Goal: Task Accomplishment & Management: Manage account settings

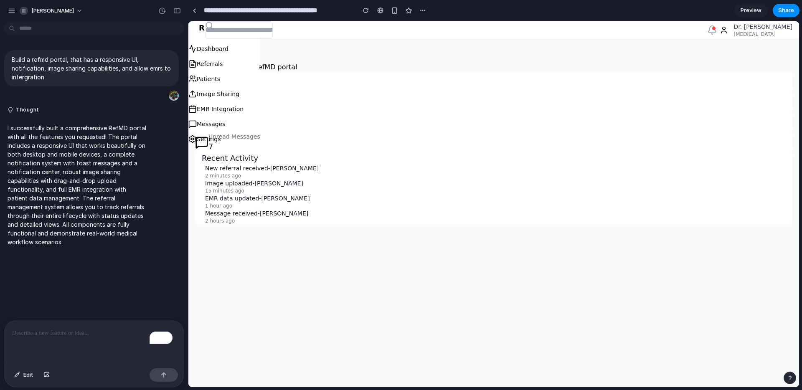
click at [100, 335] on div "To enrich screen reader interactions, please activate Accessibility in Grammarl…" at bounding box center [94, 343] width 179 height 44
click at [273, 173] on p "2 minutes ago" at bounding box center [495, 175] width 580 height 7
click at [745, 12] on span "Preview" at bounding box center [750, 10] width 21 height 8
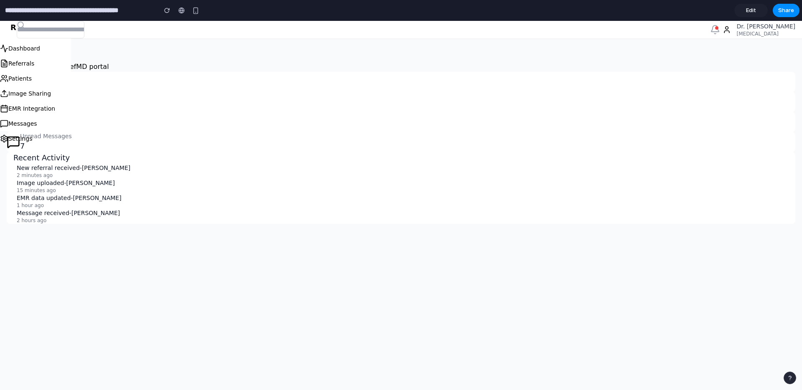
click at [746, 12] on span "Edit" at bounding box center [751, 10] width 10 height 8
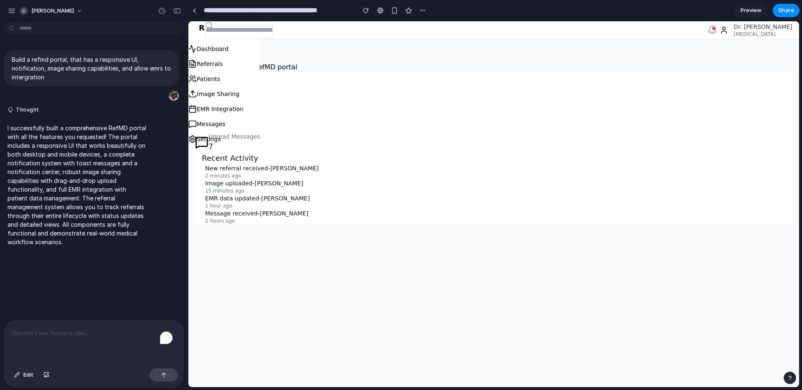
click at [253, 34] on input "text" at bounding box center [239, 30] width 68 height 18
click at [273, 35] on input "text" at bounding box center [239, 30] width 68 height 18
click at [284, 12] on input "**********" at bounding box center [277, 10] width 151 height 15
click at [381, 47] on div "Dashboard Welcome to your RefMD portal Active Referrals 24 Total Patients 342 I…" at bounding box center [493, 136] width 610 height 195
click at [363, 11] on div "button" at bounding box center [366, 11] width 6 height 6
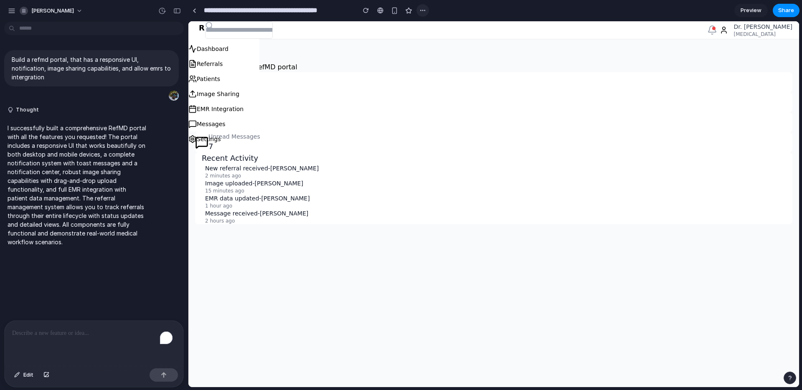
click at [425, 12] on div "button" at bounding box center [422, 10] width 7 height 7
click at [331, 61] on div "Duplicate Delete" at bounding box center [401, 195] width 802 height 390
click at [238, 177] on p "2 minutes ago" at bounding box center [495, 175] width 580 height 7
drag, startPoint x: 244, startPoint y: 87, endPoint x: 278, endPoint y: 83, distance: 34.4
click at [263, 94] on div "R RefMD Dashboard Referrals Patients Image Sharing EMR Integration Messages Set…" at bounding box center [493, 204] width 610 height 366
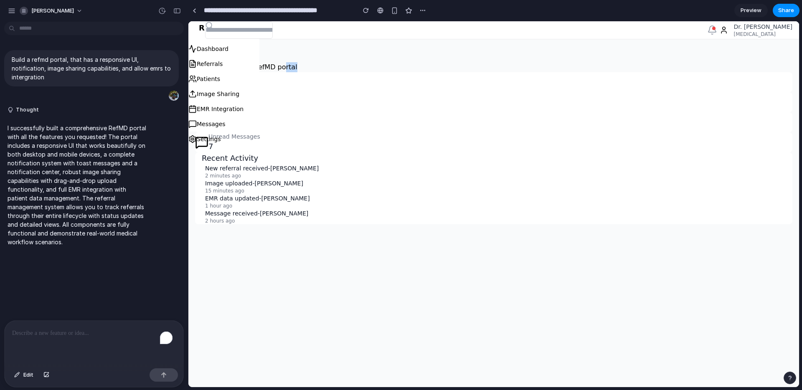
drag, startPoint x: 280, startPoint y: 70, endPoint x: 314, endPoint y: 72, distance: 34.3
click at [319, 71] on p "Welcome to your RefMD portal" at bounding box center [493, 67] width 597 height 10
click at [291, 59] on h1 "Dashboard" at bounding box center [493, 55] width 597 height 13
drag, startPoint x: 267, startPoint y: 72, endPoint x: 273, endPoint y: 73, distance: 5.9
click at [272, 73] on dt "Active Referrals" at bounding box center [500, 76] width 584 height 8
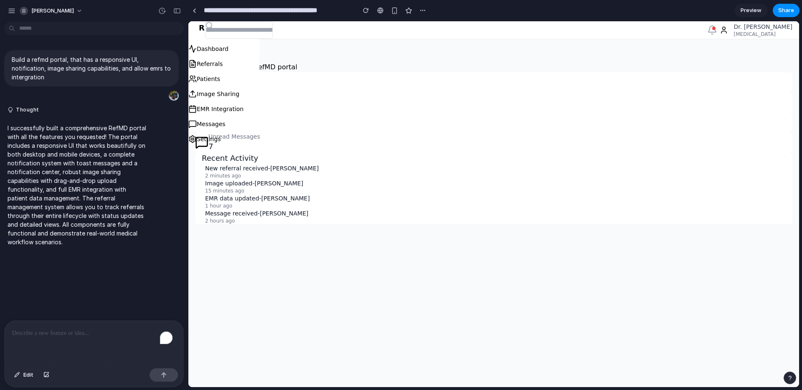
click at [266, 66] on p "Welcome to your RefMD portal" at bounding box center [493, 67] width 597 height 10
drag, startPoint x: 260, startPoint y: 185, endPoint x: 253, endPoint y: 212, distance: 28.3
click at [260, 190] on div "Image uploaded - [PERSON_NAME] 15 minutes ago" at bounding box center [495, 186] width 580 height 15
click at [341, 229] on div "Dashboard Welcome to your RefMD portal Active Referrals 24 Total Patients 342 I…" at bounding box center [493, 136] width 610 height 195
click at [100, 340] on div "To enrich screen reader interactions, please activate Accessibility in Grammarl…" at bounding box center [94, 343] width 179 height 44
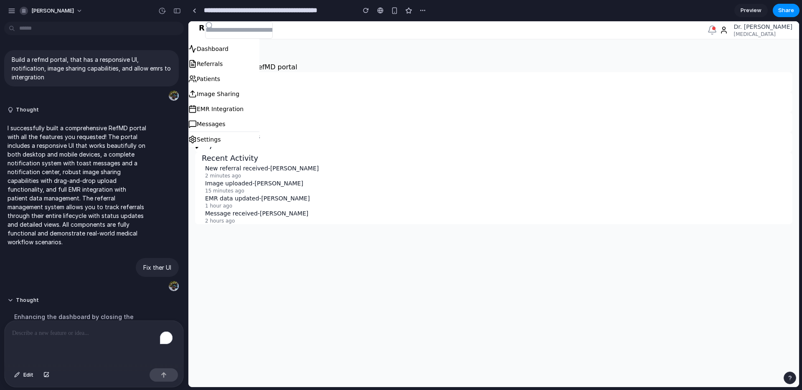
scroll to position [282, 0]
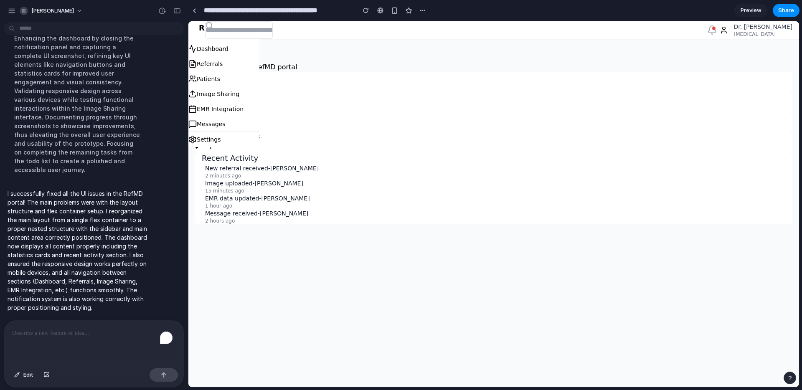
click at [260, 193] on p "15 minutes ago" at bounding box center [495, 190] width 580 height 7
click at [227, 94] on button "Image Sharing" at bounding box center [223, 93] width 71 height 15
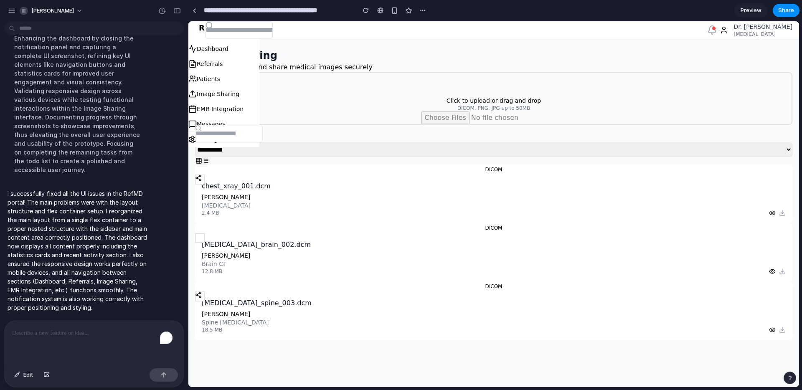
click at [214, 114] on button "EMR Integration" at bounding box center [223, 108] width 71 height 15
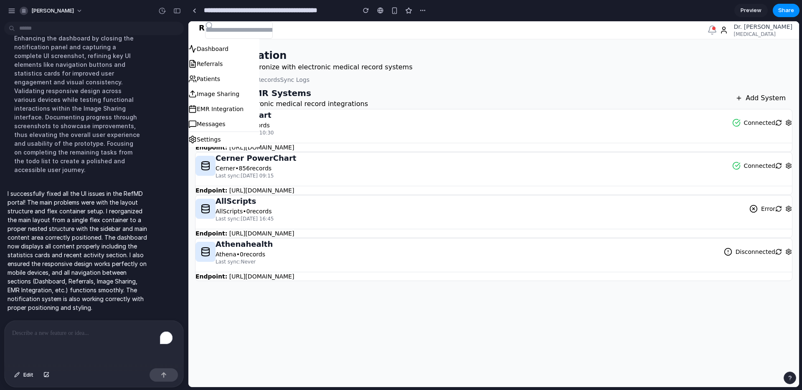
click at [204, 143] on button "Settings" at bounding box center [223, 139] width 71 height 15
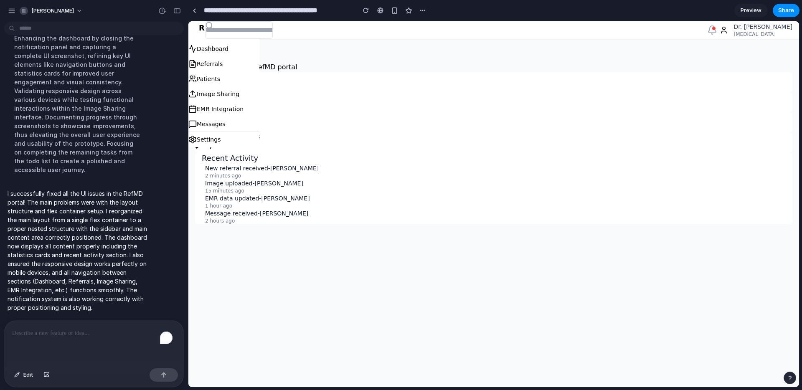
click at [214, 120] on button "Messages" at bounding box center [223, 123] width 71 height 15
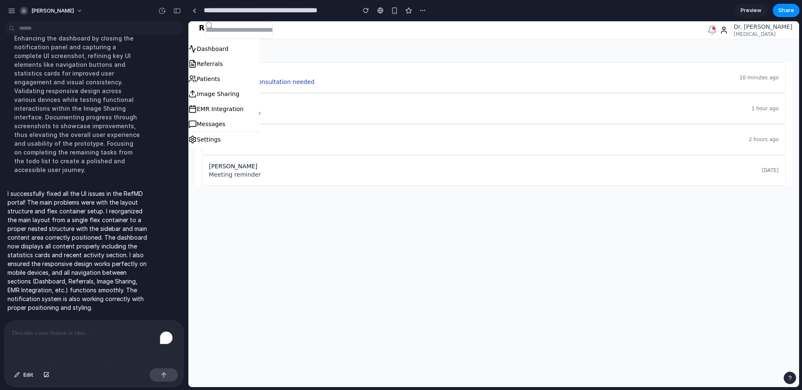
click at [221, 93] on button "Image Sharing" at bounding box center [223, 93] width 71 height 15
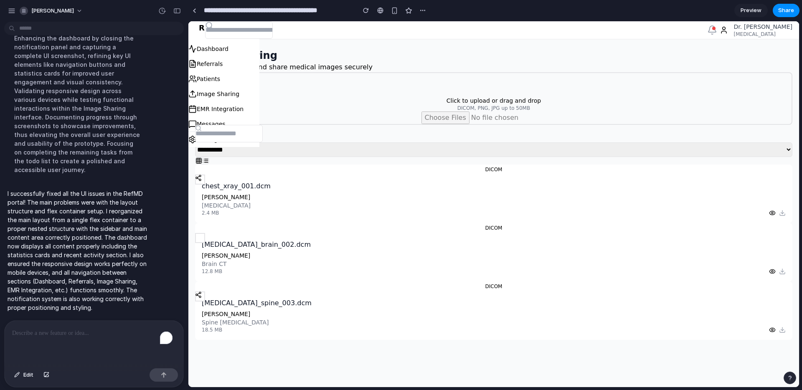
click at [228, 76] on button "Patients" at bounding box center [223, 78] width 71 height 15
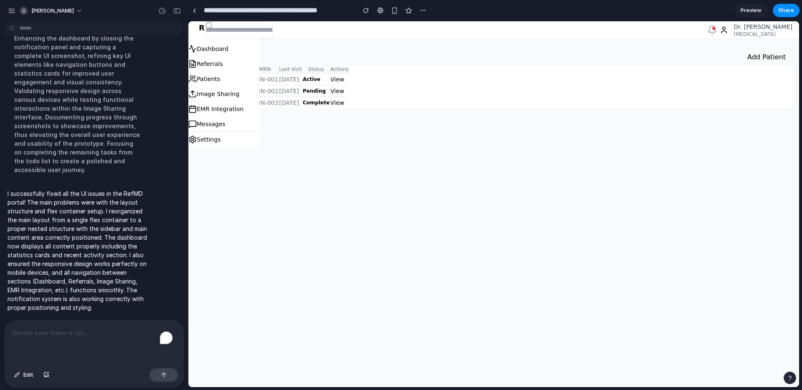
click at [226, 61] on button "Referrals" at bounding box center [223, 63] width 71 height 15
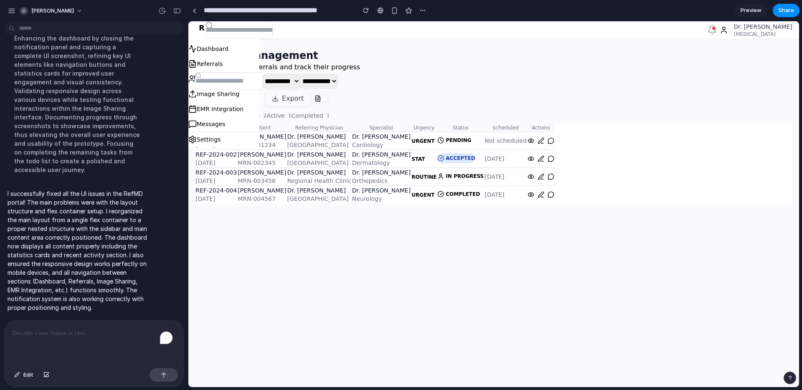
click at [232, 50] on button "Dashboard" at bounding box center [223, 48] width 71 height 15
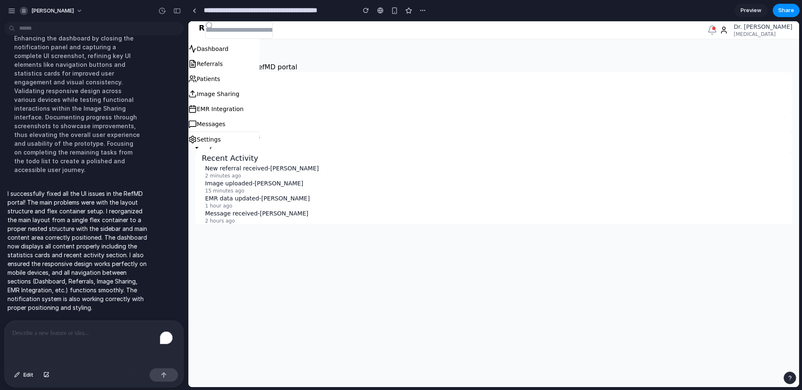
click at [230, 71] on button "Patients" at bounding box center [223, 78] width 71 height 15
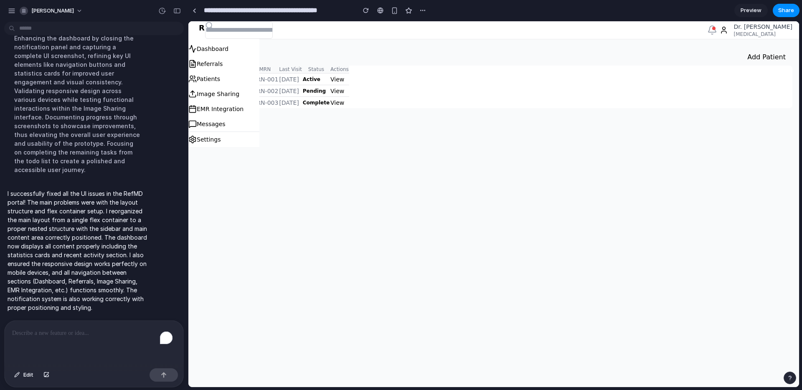
click at [209, 89] on button "Image Sharing" at bounding box center [223, 93] width 71 height 15
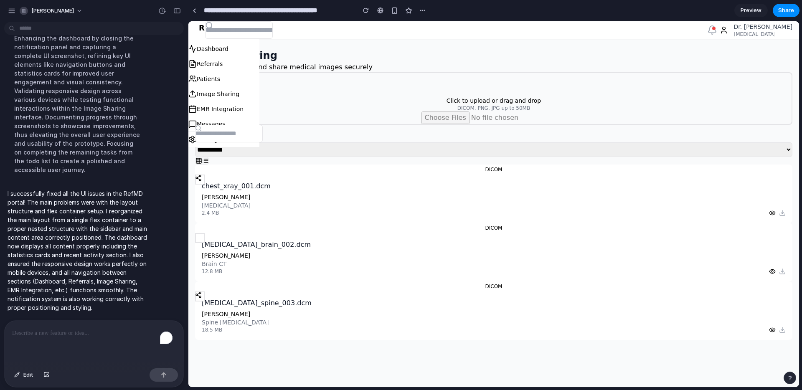
click at [221, 53] on button "Dashboard" at bounding box center [223, 48] width 71 height 15
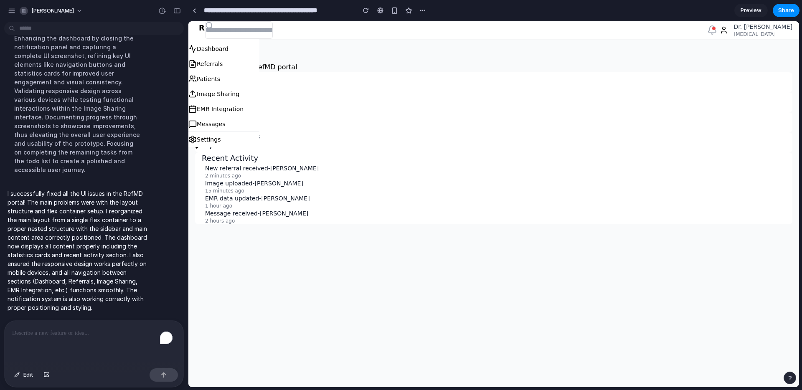
click at [220, 78] on button "Patients" at bounding box center [223, 78] width 71 height 15
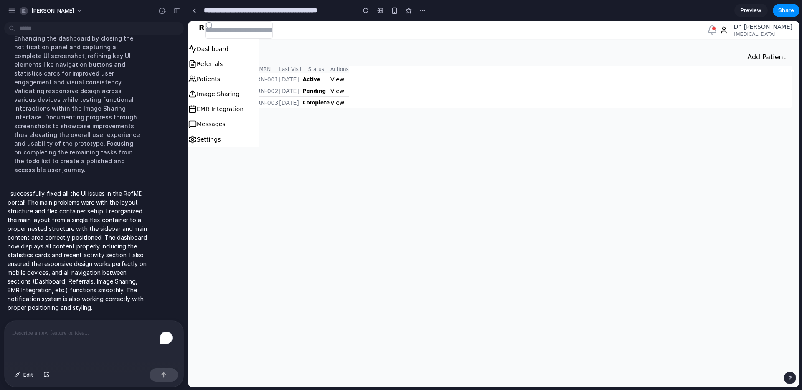
click at [217, 101] on button "EMR Integration" at bounding box center [223, 108] width 71 height 15
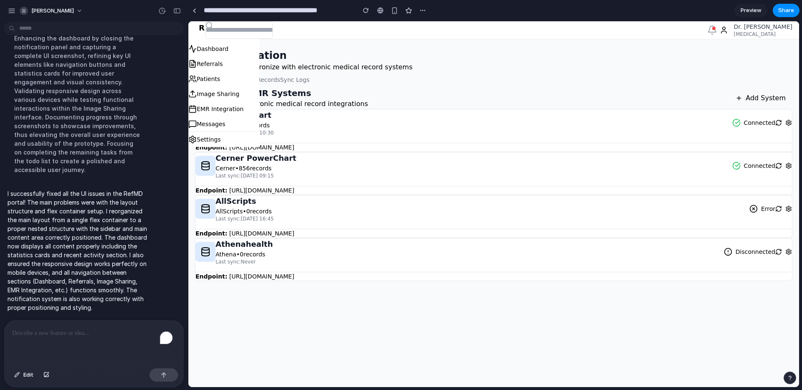
click at [513, 76] on nav "EMR Systems Patient Records Sync Logs" at bounding box center [493, 79] width 597 height 15
click at [416, 11] on div at bounding box center [422, 10] width 13 height 13
click at [419, 10] on div "button" at bounding box center [422, 10] width 7 height 7
click at [443, 49] on ul "Duplicate Delete" at bounding box center [441, 35] width 51 height 31
click at [444, 46] on span "Delete" at bounding box center [439, 42] width 18 height 8
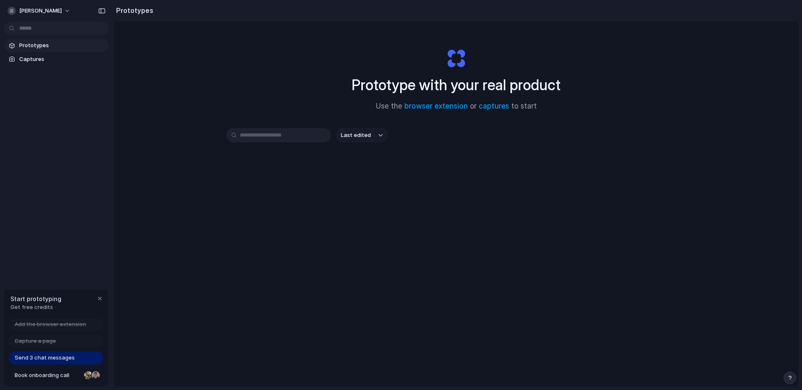
click at [40, 46] on span "Prototypes" at bounding box center [62, 45] width 86 height 8
click at [27, 63] on link "Captures" at bounding box center [56, 59] width 104 height 13
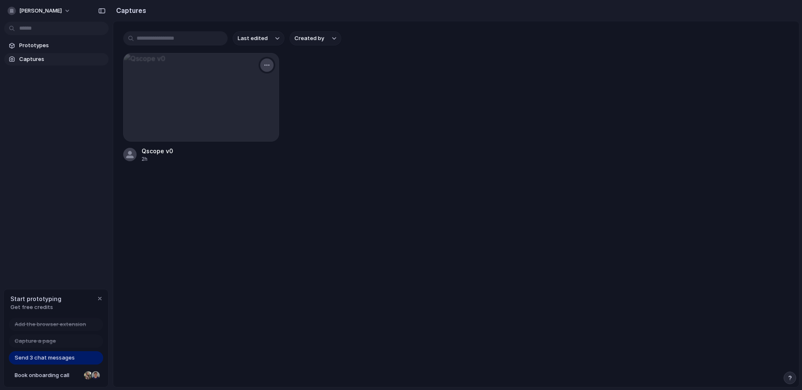
click at [269, 66] on div "button" at bounding box center [266, 65] width 7 height 7
click at [227, 142] on li "Delete" at bounding box center [239, 137] width 66 height 13
